Goal: Information Seeking & Learning: Find specific fact

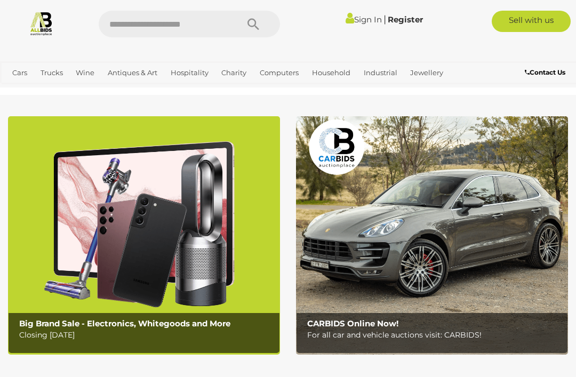
click at [125, 21] on input "text" at bounding box center [163, 24] width 129 height 27
type input "**********"
click at [252, 26] on icon "Search" at bounding box center [254, 25] width 12 height 16
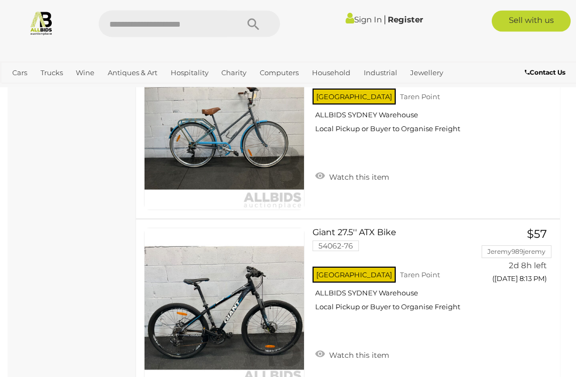
scroll to position [1378, 0]
